Goal: Check status: Check status

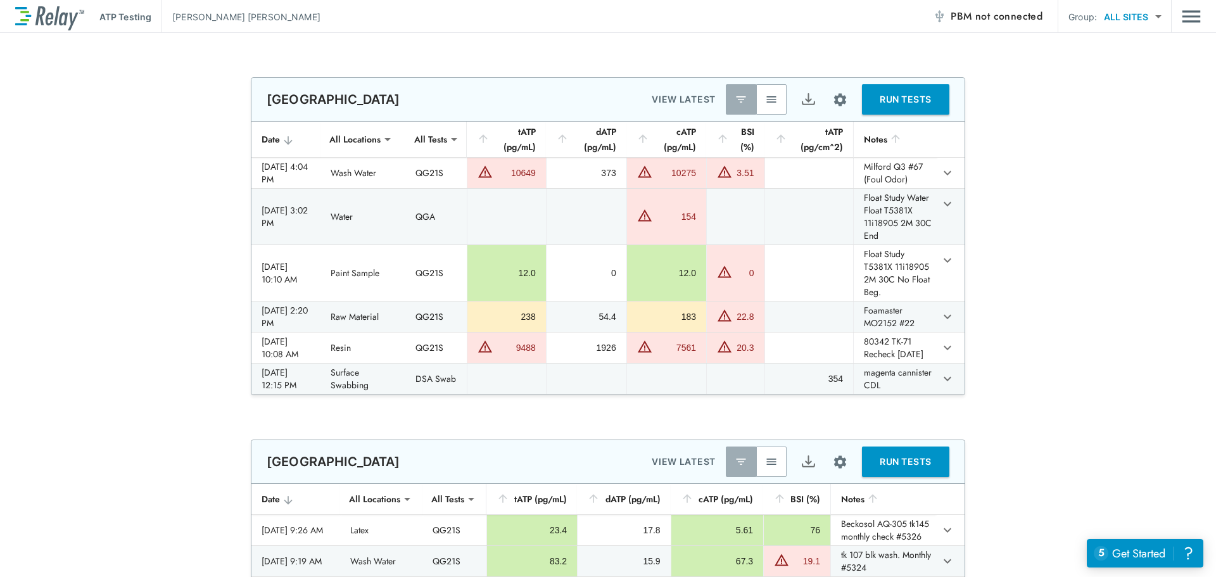
click at [775, 97] on button "button" at bounding box center [771, 99] width 30 height 30
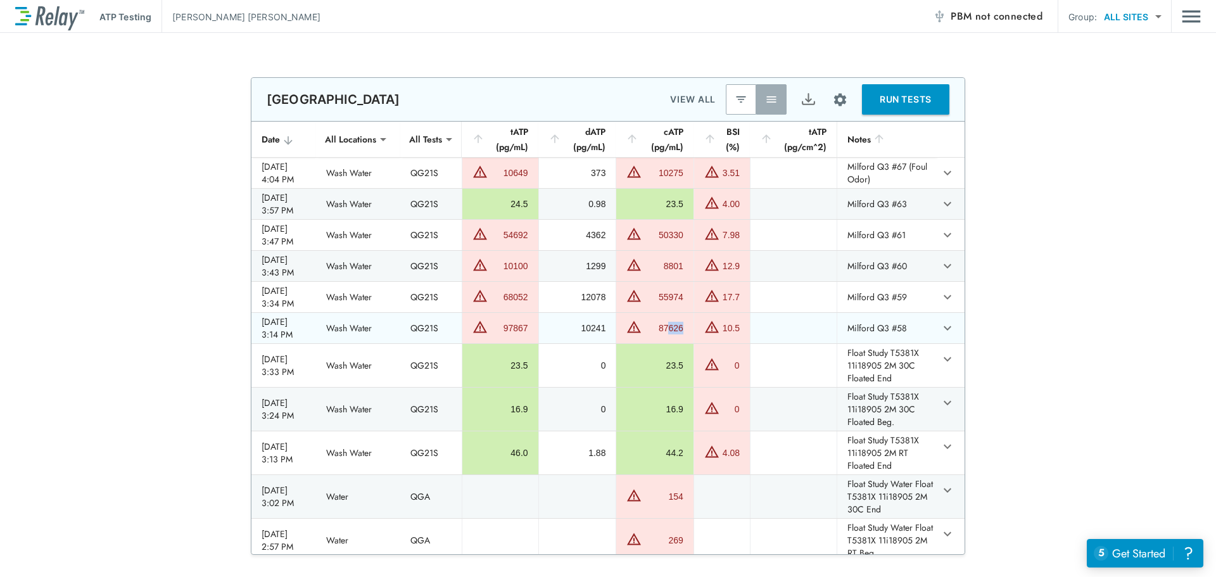
drag, startPoint x: 677, startPoint y: 328, endPoint x: 695, endPoint y: 328, distance: 17.7
click at [693, 328] on td "87626" at bounding box center [654, 328] width 77 height 30
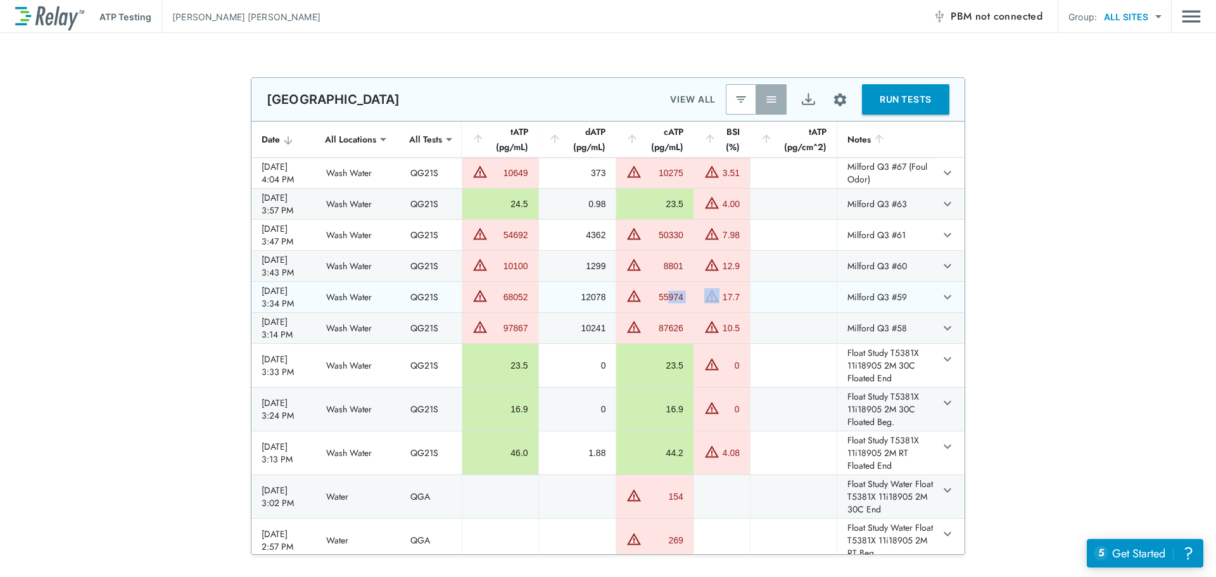
drag, startPoint x: 676, startPoint y: 298, endPoint x: 707, endPoint y: 300, distance: 31.8
click at [707, 300] on tr "[DATE] 3:34 PM Wash Water QG21S 68052 12078 55974 17.7 Milford Q3 #59" at bounding box center [607, 297] width 713 height 30
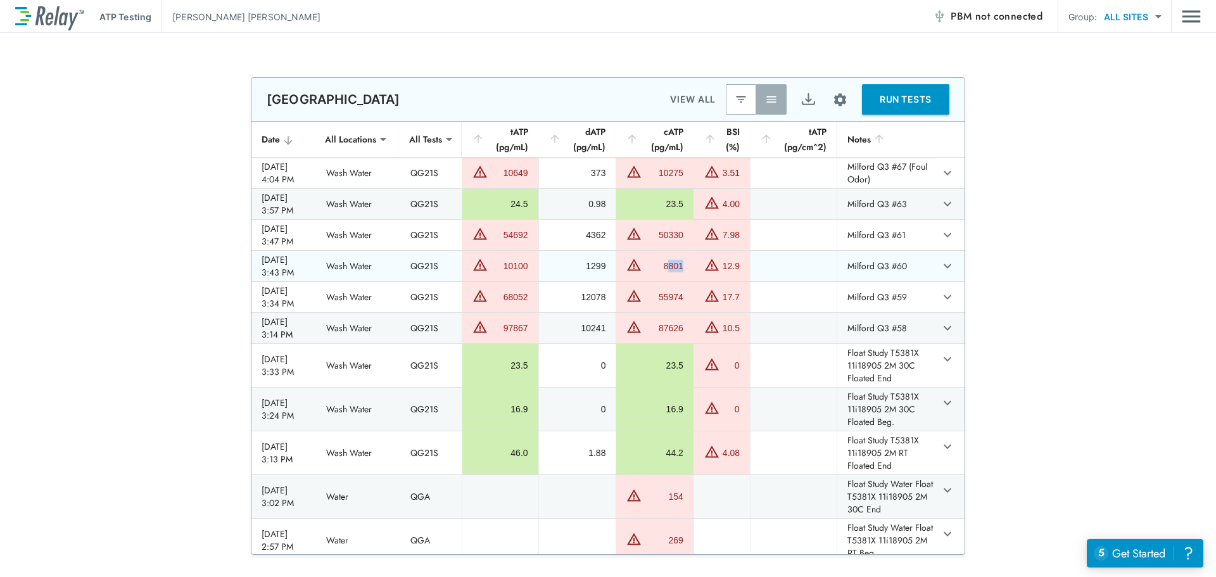
drag, startPoint x: 677, startPoint y: 265, endPoint x: 701, endPoint y: 267, distance: 24.2
click at [701, 267] on tr "[DATE] 3:43 PM Wash Water QG21S 10100 1299 8801 12.9 Milford Q3 #60" at bounding box center [607, 266] width 713 height 30
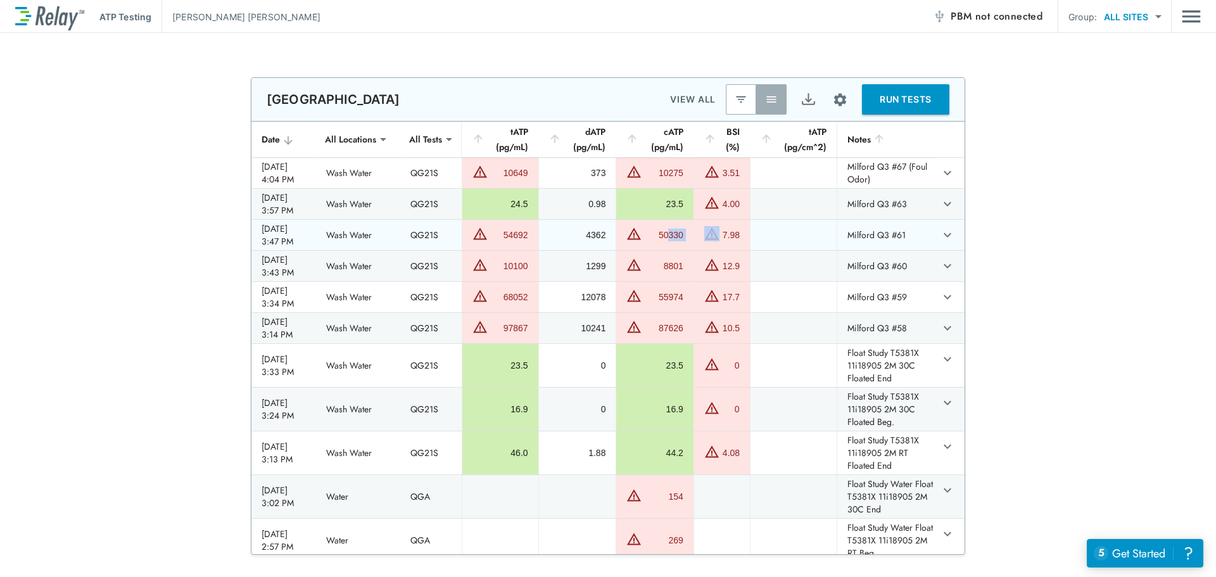
drag, startPoint x: 675, startPoint y: 234, endPoint x: 703, endPoint y: 239, distance: 28.3
click at [703, 239] on tr "[DATE] 3:47 PM Wash Water QG21S 54692 4362 50330 7.98 Milford Q3 #61" at bounding box center [607, 235] width 713 height 30
click at [683, 235] on div "50330" at bounding box center [664, 235] width 38 height 13
drag, startPoint x: 677, startPoint y: 235, endPoint x: 704, endPoint y: 236, distance: 26.6
click at [704, 236] on tr "[DATE] 3:47 PM Wash Water QG21S 54692 4362 50330 7.98 Milford Q3 #61" at bounding box center [607, 235] width 713 height 30
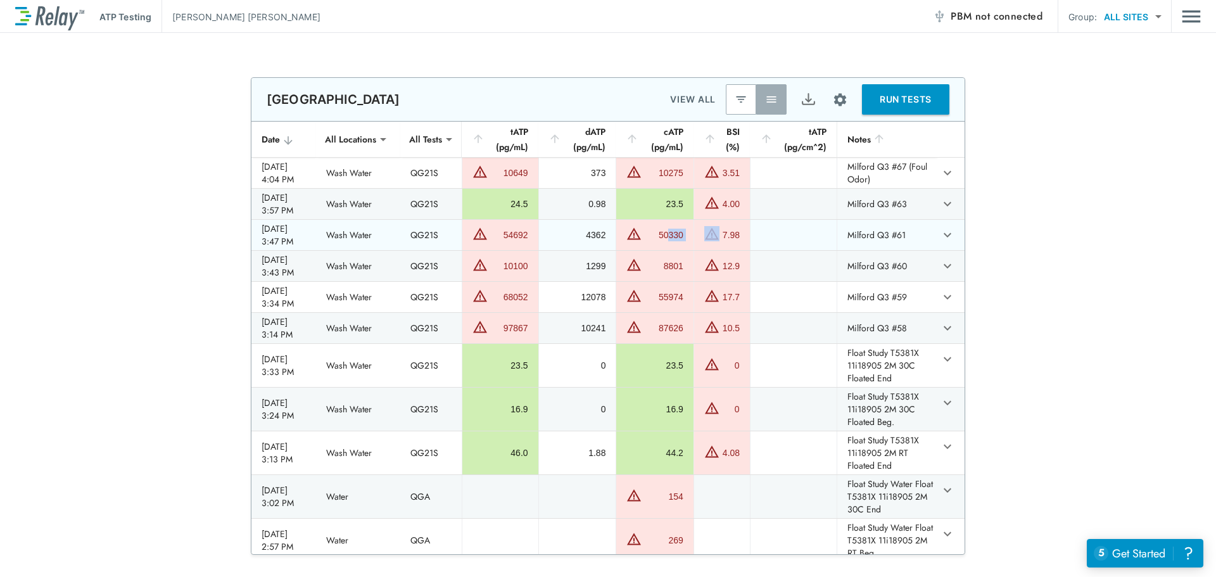
click at [683, 236] on div "50330" at bounding box center [664, 235] width 38 height 13
click at [1068, 265] on div "**********" at bounding box center [608, 316] width 1216 height 478
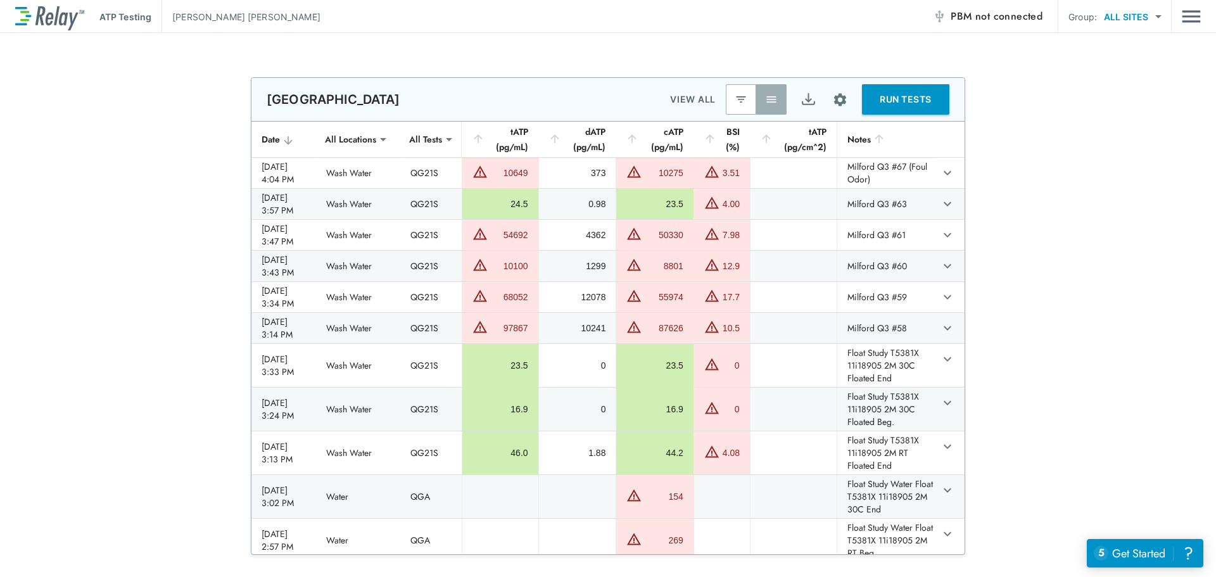
click at [1068, 265] on div "**********" at bounding box center [608, 316] width 1216 height 478
